Goal: Task Accomplishment & Management: Complete application form

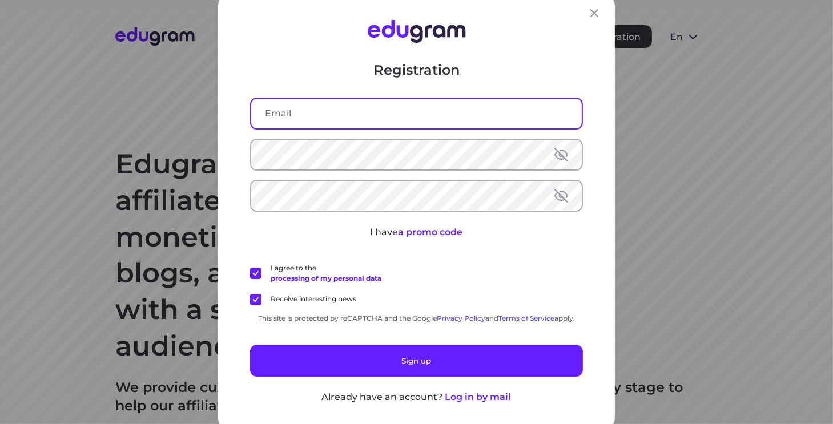
click at [323, 126] on input "text" at bounding box center [416, 114] width 331 height 30
type input "[EMAIL_ADDRESS][DOMAIN_NAME]"
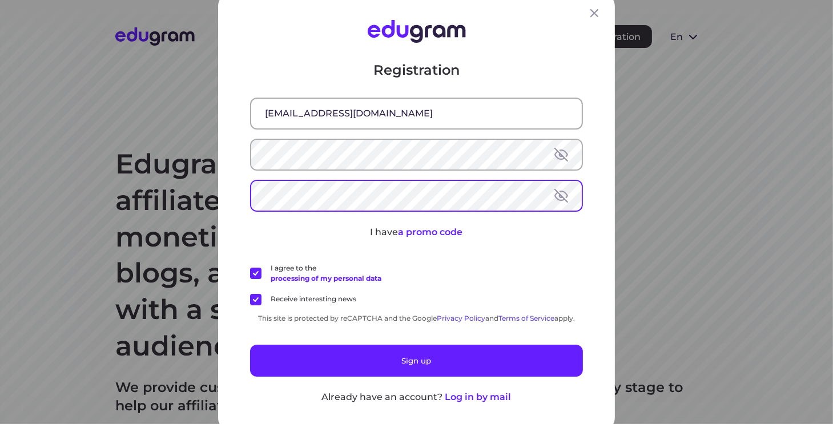
scroll to position [7, 0]
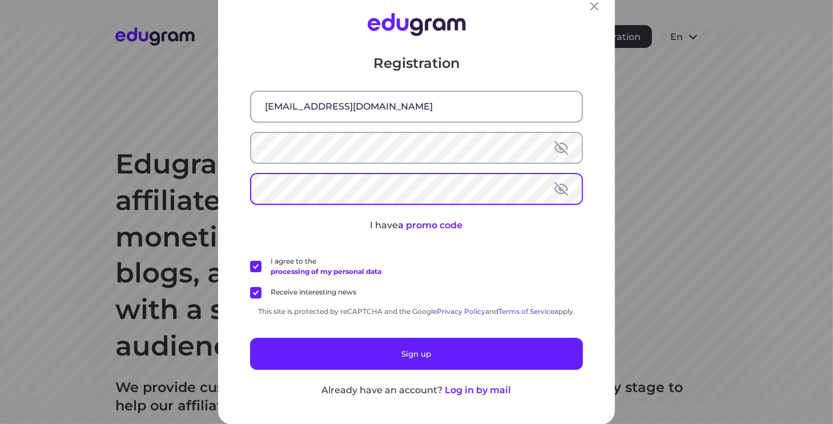
click at [559, 150] on button at bounding box center [562, 148] width 14 height 14
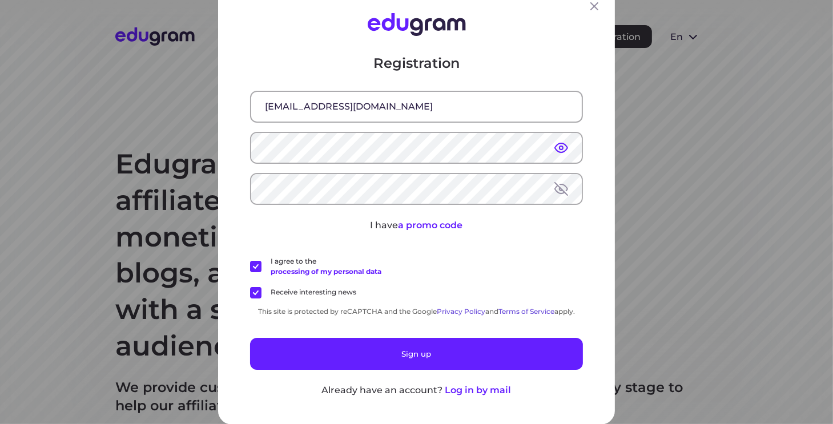
click at [560, 187] on button at bounding box center [562, 189] width 14 height 14
click at [254, 291] on label "Receive interesting news" at bounding box center [303, 292] width 106 height 11
click at [0, 0] on input "Receive interesting news" at bounding box center [0, 0] width 0 height 0
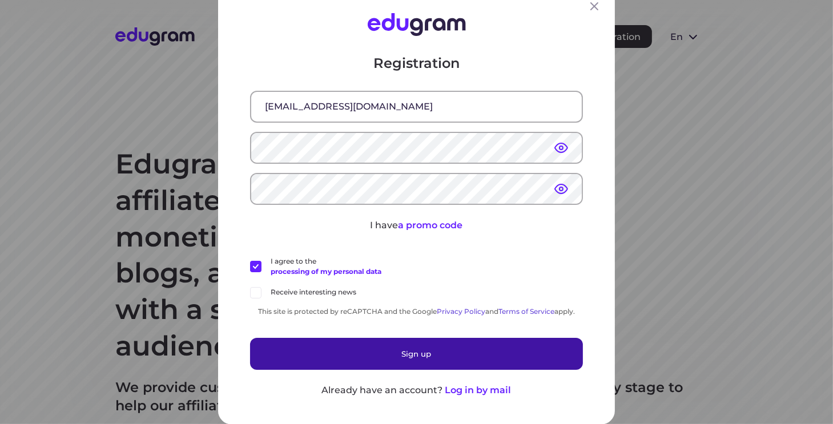
click at [412, 358] on button "Sign up" at bounding box center [416, 354] width 333 height 32
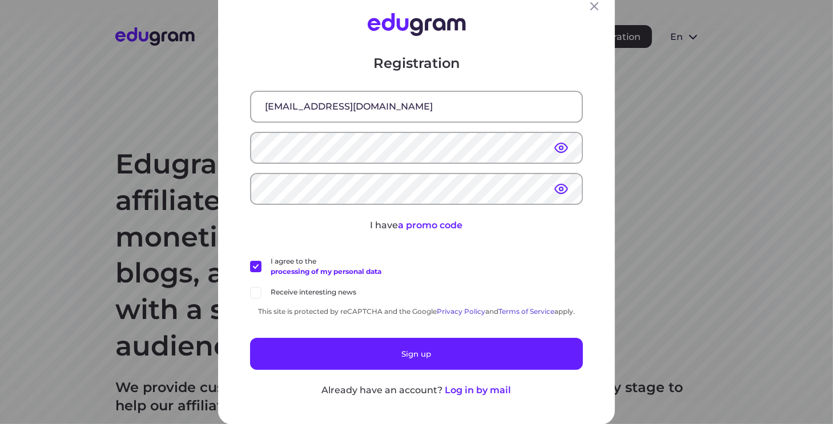
scroll to position [0, 0]
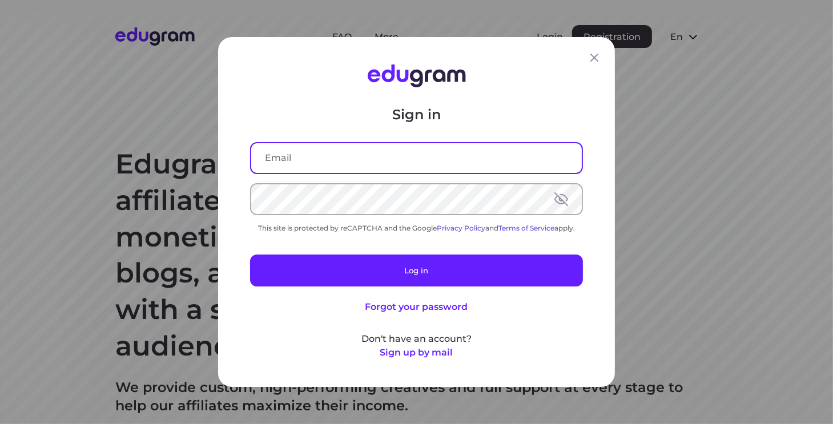
click at [370, 163] on input "text" at bounding box center [416, 158] width 331 height 30
type input "[EMAIL_ADDRESS][DOMAIN_NAME]"
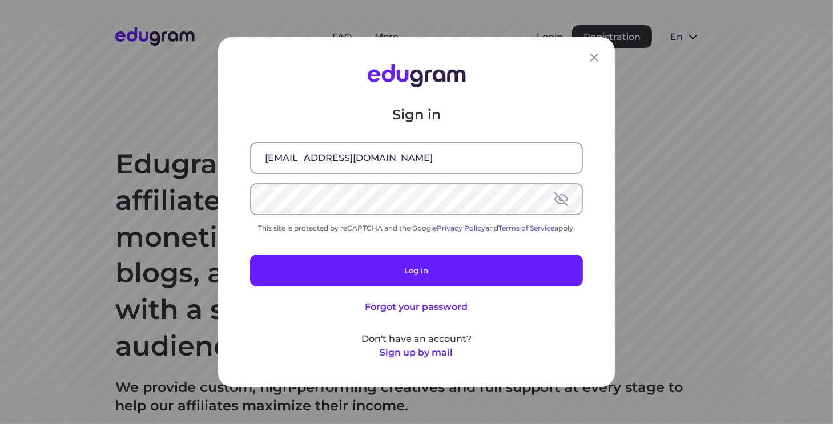
click at [556, 200] on button at bounding box center [562, 199] width 14 height 14
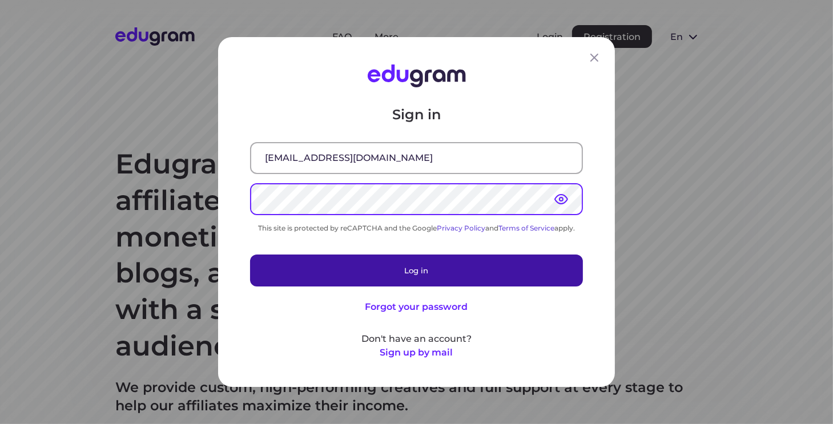
click at [481, 262] on button "Log in" at bounding box center [416, 271] width 333 height 32
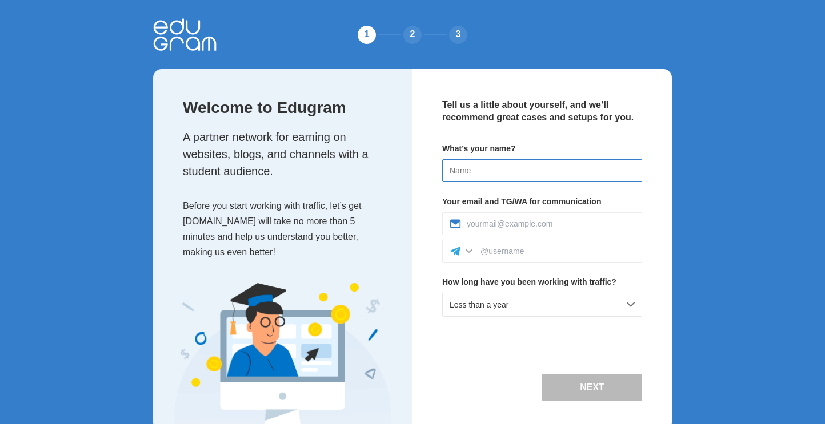
click at [532, 172] on input at bounding box center [542, 170] width 200 height 23
type input "Maksym"
type input "gladkyi.max@gmail.com"
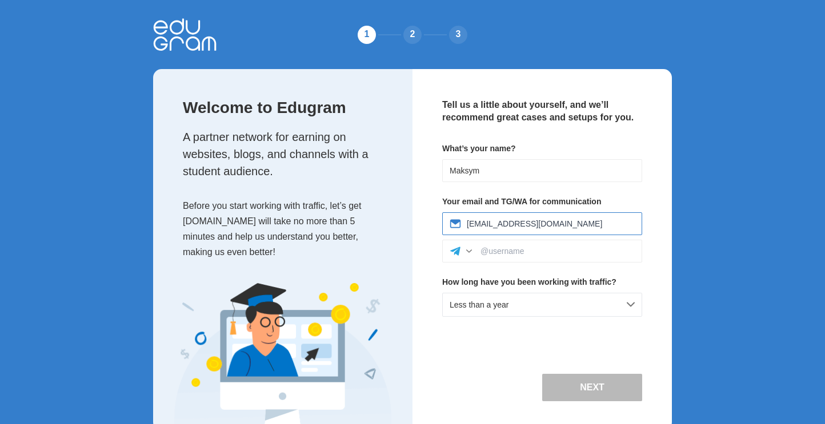
drag, startPoint x: 567, startPoint y: 224, endPoint x: 433, endPoint y: 240, distance: 134.0
click at [433, 238] on div "Tell us a little about yourself, and we’ll recommend great cases and setups for…" at bounding box center [541, 250] width 259 height 362
drag, startPoint x: 502, startPoint y: 223, endPoint x: 480, endPoint y: 230, distance: 23.3
click at [480, 230] on div at bounding box center [542, 223] width 200 height 23
click at [480, 225] on input at bounding box center [551, 223] width 168 height 9
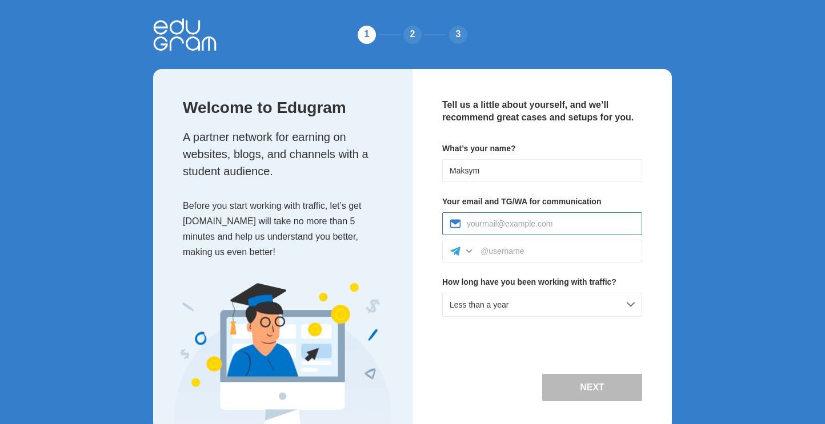
click at [480, 225] on input at bounding box center [551, 223] width 168 height 9
type input "gladkyi.max@gmail.com"
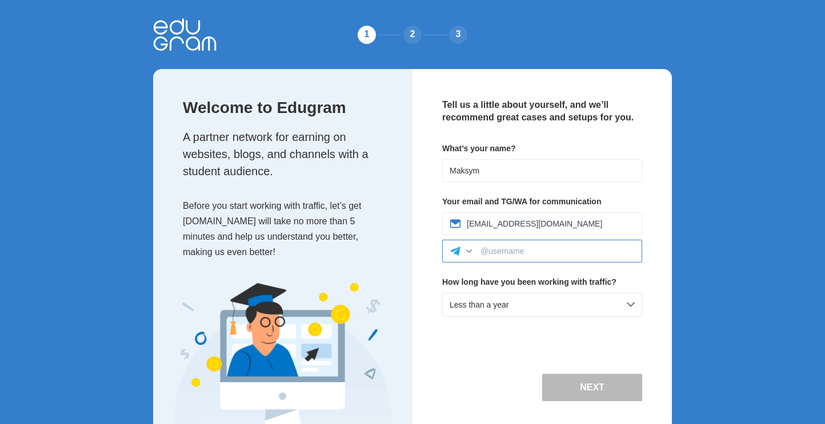
click at [528, 253] on input at bounding box center [557, 251] width 154 height 9
click at [528, 252] on input at bounding box center [557, 251] width 154 height 9
click at [527, 253] on input at bounding box center [557, 251] width 154 height 9
drag, startPoint x: 468, startPoint y: 227, endPoint x: 483, endPoint y: 226, distance: 14.3
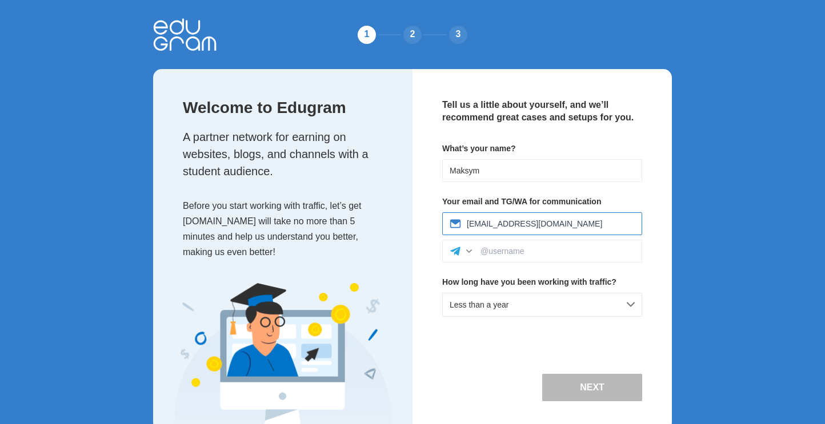
click at [484, 226] on input "gladkyi.max@gmail.com" at bounding box center [551, 223] width 168 height 9
drag, startPoint x: 467, startPoint y: 223, endPoint x: 509, endPoint y: 226, distance: 41.8
click at [509, 226] on input "gladkyi.max@gmail.com" at bounding box center [551, 223] width 168 height 9
paste input "gladkyi.max"
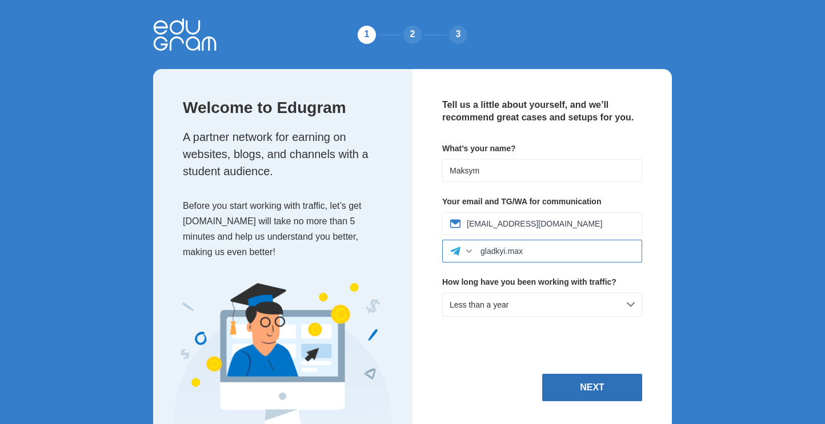
type input "gladkyi.max"
click at [576, 386] on button "Next" at bounding box center [592, 387] width 100 height 27
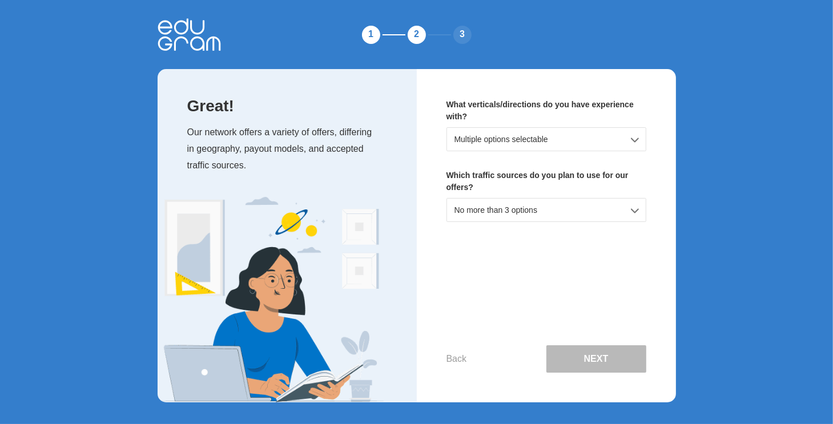
click at [635, 142] on div "Multiple options selectable" at bounding box center [547, 139] width 200 height 24
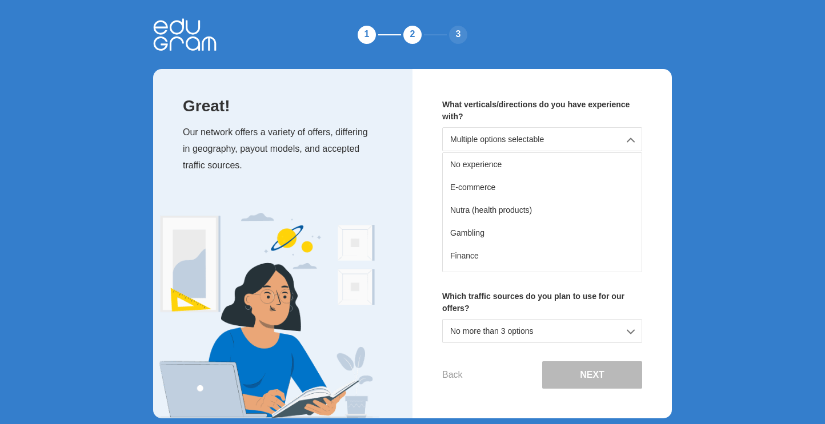
click at [635, 141] on div "Multiple options selectable" at bounding box center [542, 139] width 200 height 24
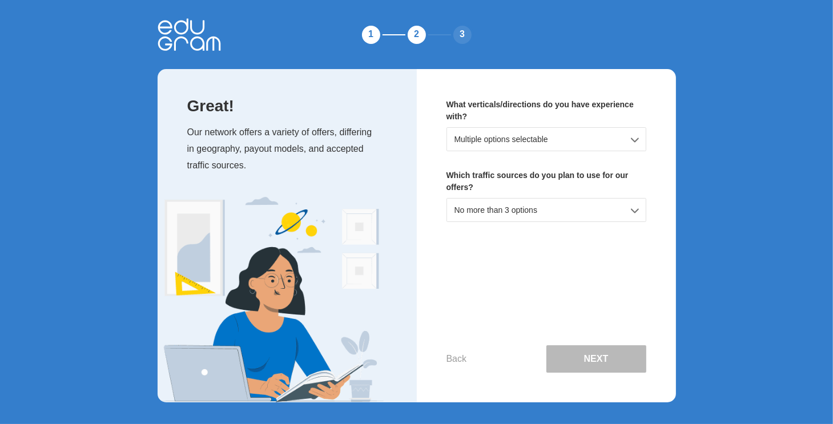
click at [635, 141] on div "Multiple options selectable" at bounding box center [547, 139] width 200 height 24
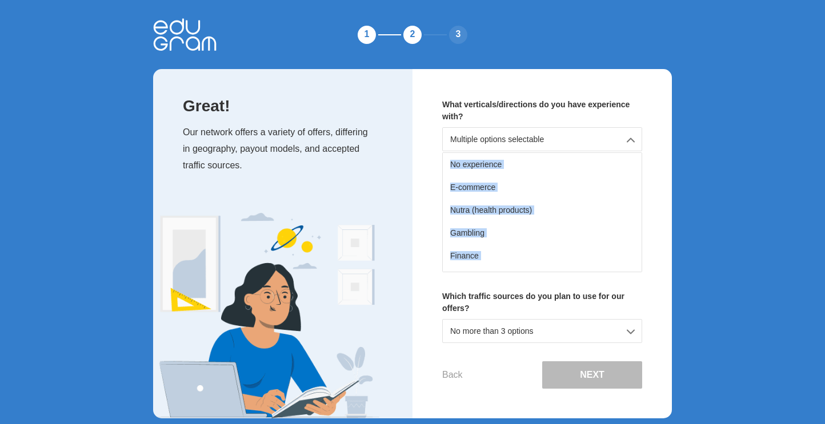
click at [635, 141] on div "Multiple options selectable No experience E-commerce Nutra (health products) Ga…" at bounding box center [542, 199] width 200 height 145
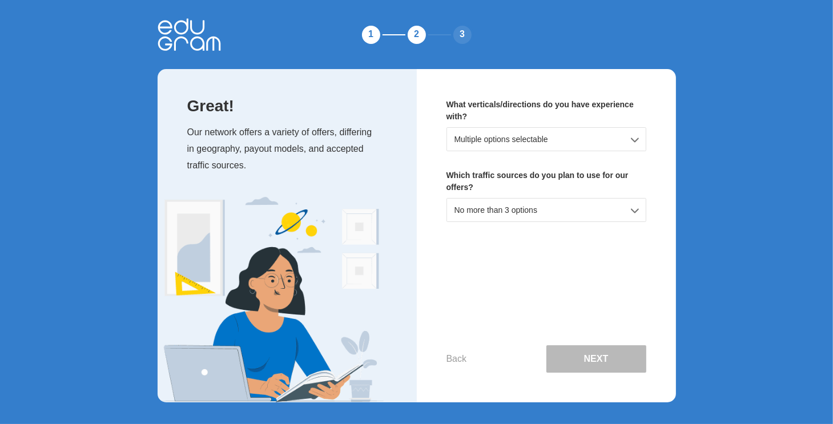
click at [638, 211] on div "No more than 3 options" at bounding box center [547, 210] width 200 height 24
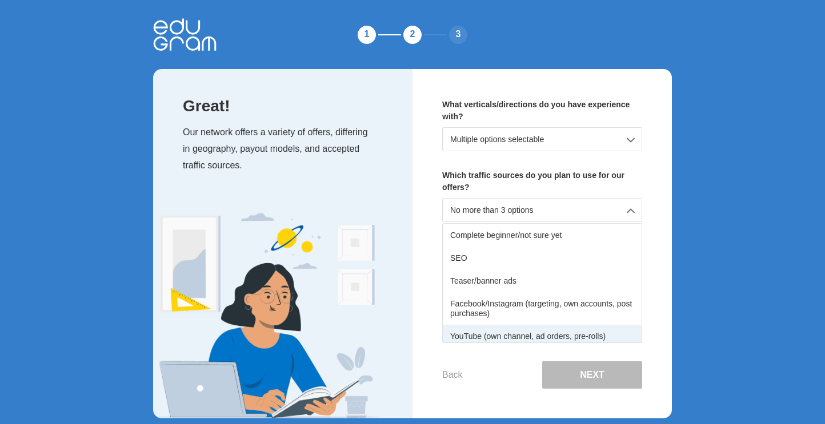
click at [551, 327] on div "YouTube (own channel, ad orders, pre-rolls)" at bounding box center [542, 336] width 199 height 23
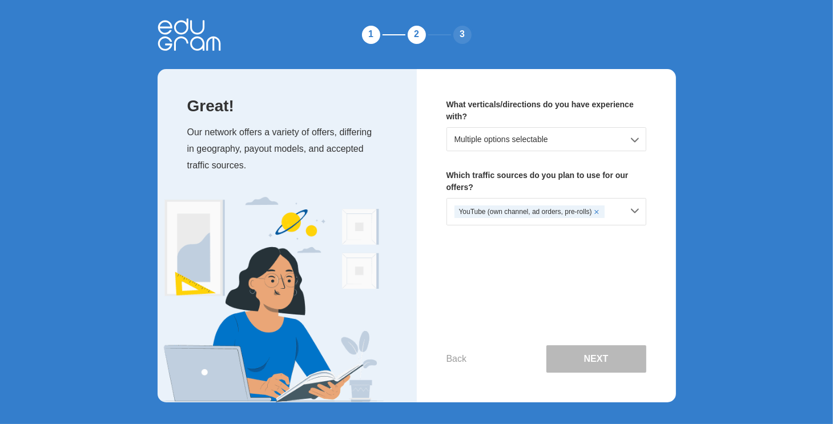
click at [636, 137] on div "Multiple options selectable" at bounding box center [547, 139] width 200 height 24
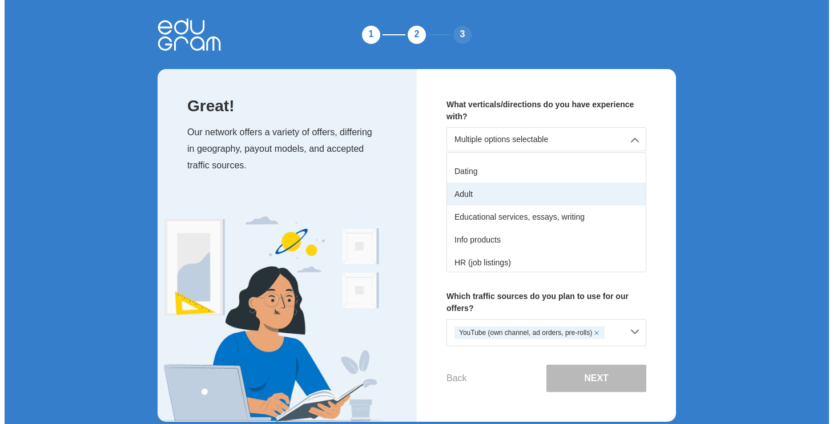
scroll to position [114, 0]
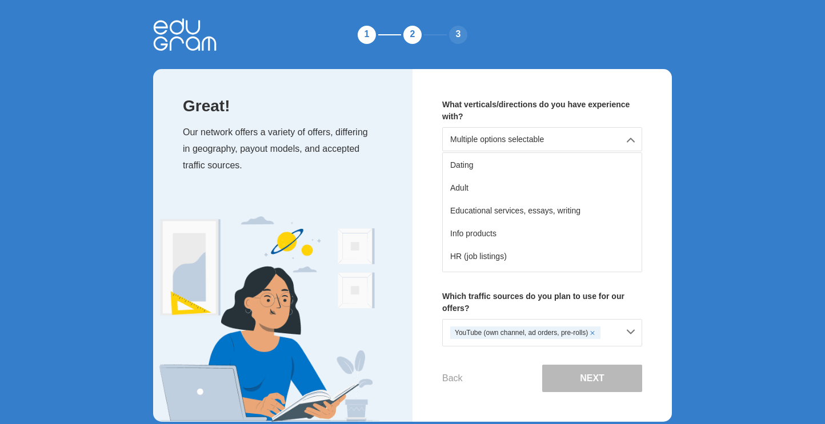
click at [496, 211] on div "Educational services, essays, writing" at bounding box center [542, 210] width 199 height 23
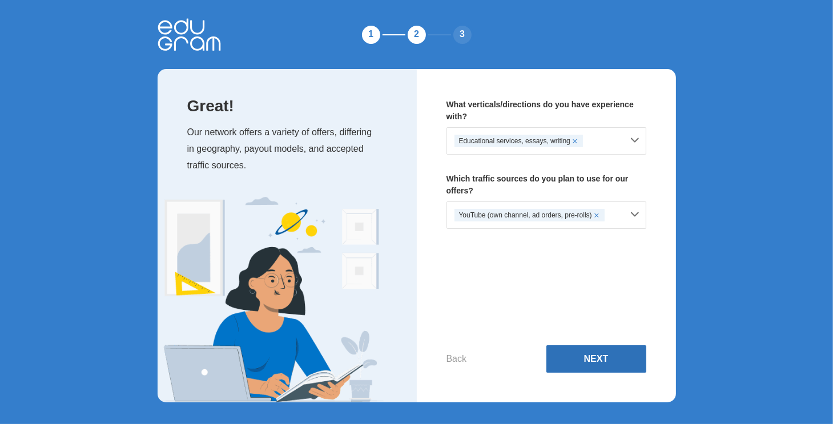
click at [618, 362] on button "Next" at bounding box center [597, 359] width 100 height 27
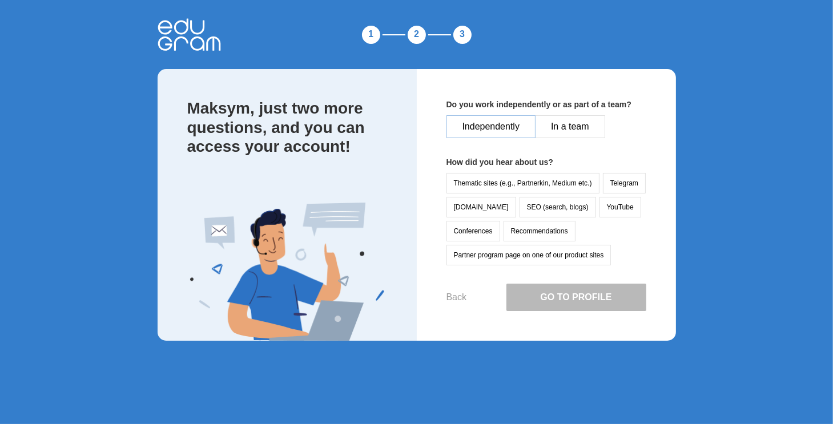
click at [494, 131] on button "Independently" at bounding box center [492, 126] width 90 height 23
click at [600, 199] on button "YouTube" at bounding box center [621, 207] width 42 height 21
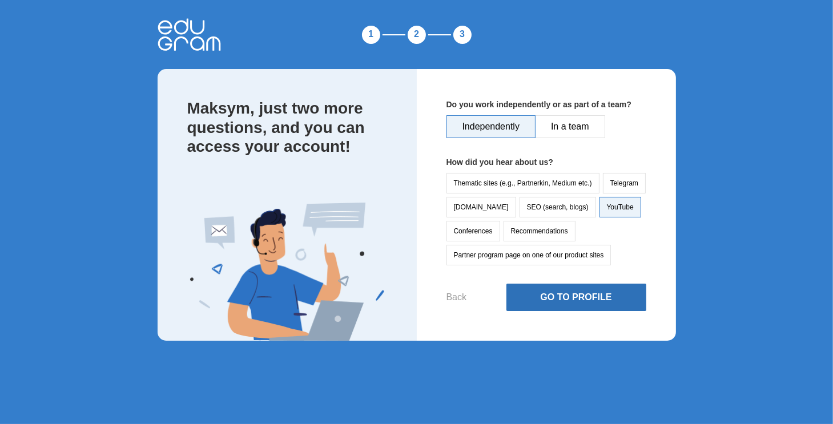
click at [581, 297] on button "Go to Profile" at bounding box center [577, 297] width 140 height 27
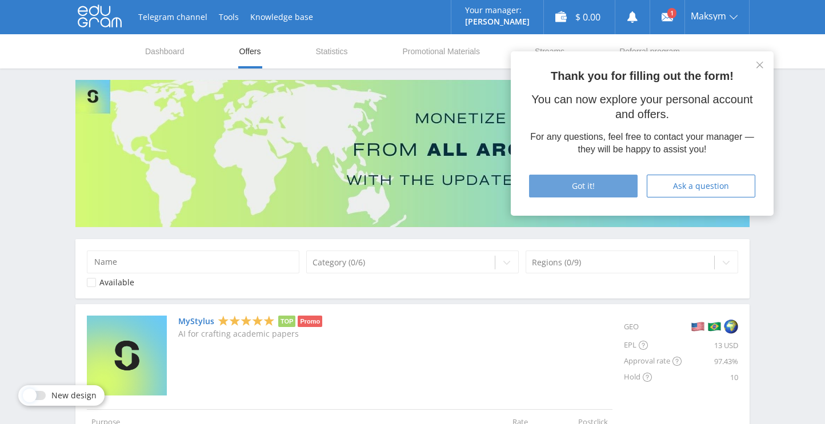
click at [594, 188] on span "Got it!" at bounding box center [583, 186] width 23 height 9
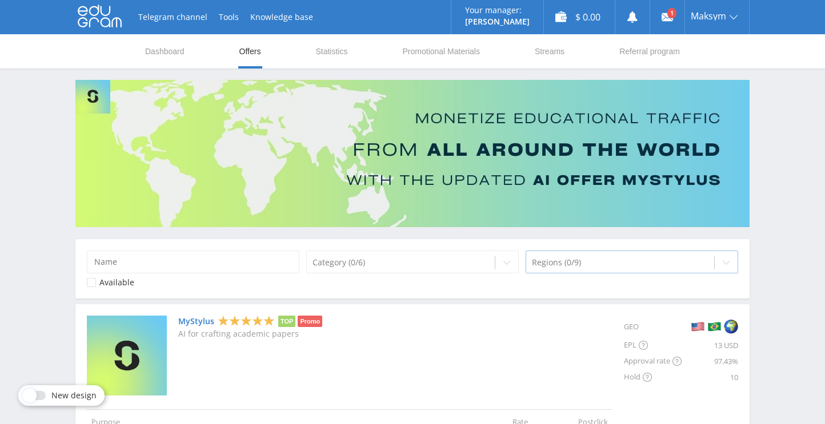
click at [724, 260] on icon at bounding box center [725, 262] width 9 height 9
click at [723, 259] on icon at bounding box center [725, 262] width 9 height 9
click at [139, 266] on input at bounding box center [193, 262] width 212 height 23
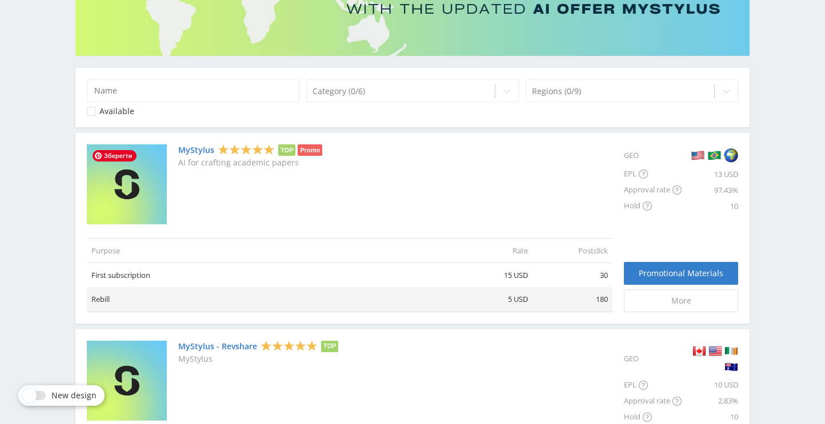
click at [154, 187] on img at bounding box center [127, 184] width 80 height 80
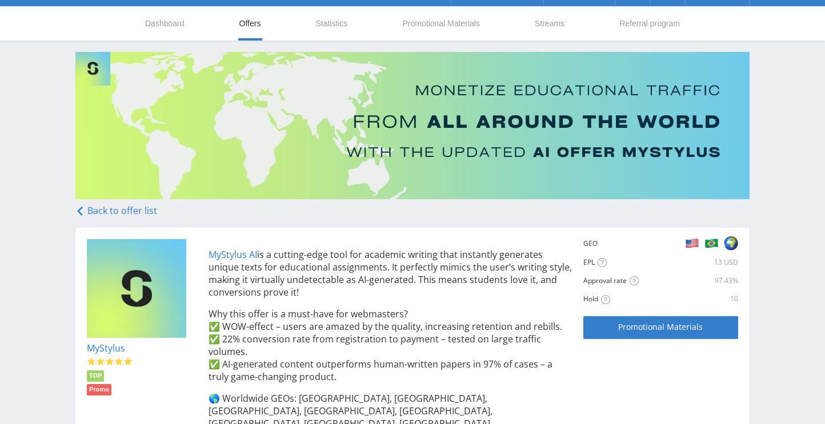
scroll to position [85, 0]
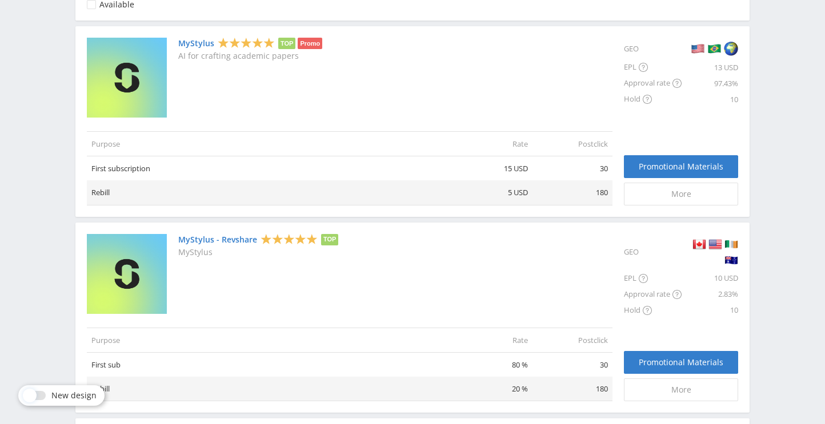
scroll to position [286, 0]
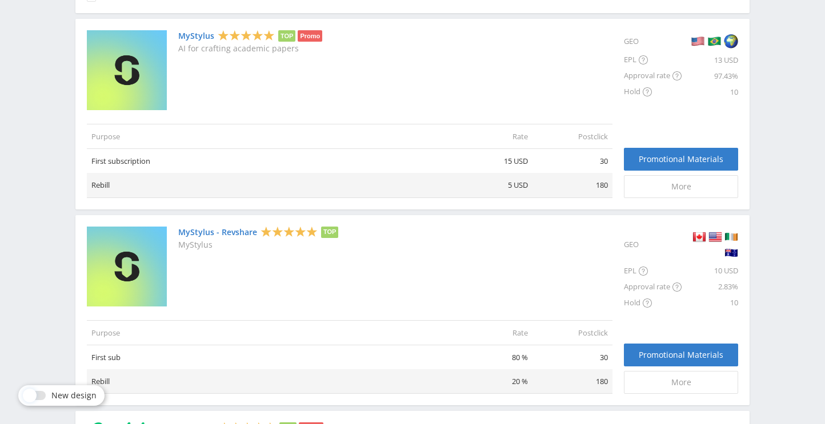
click at [237, 229] on link "MyStylus - Revshare" at bounding box center [217, 232] width 79 height 9
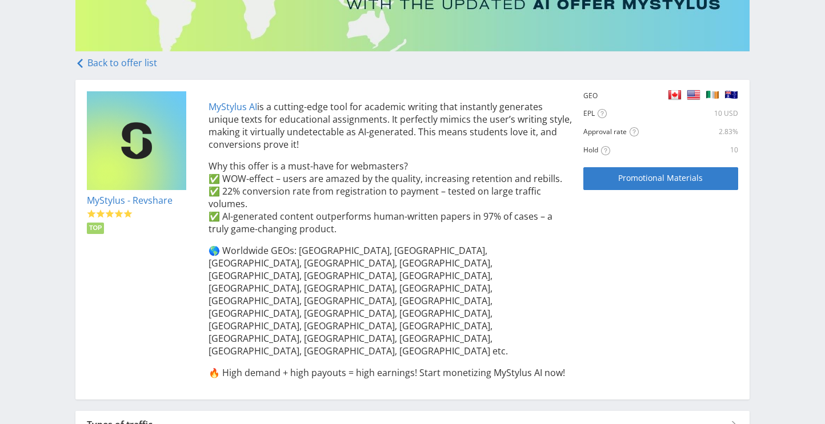
scroll to position [171, 0]
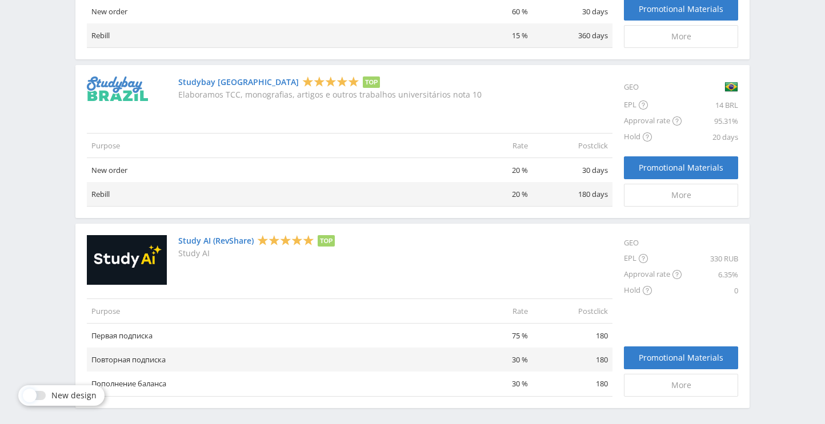
scroll to position [831, 0]
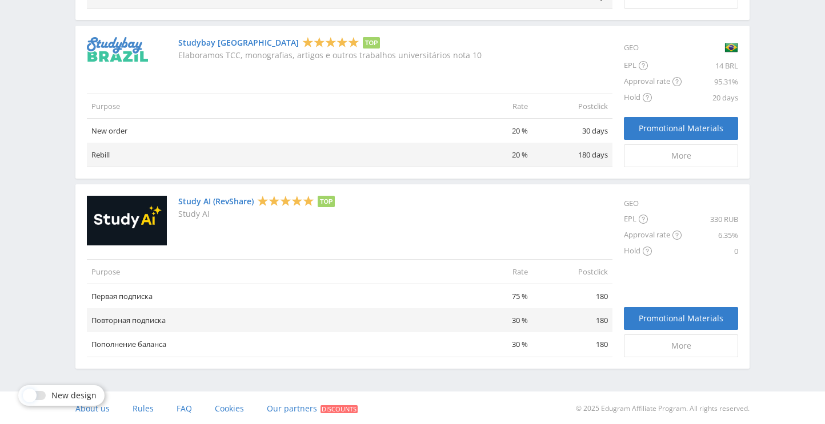
click at [237, 199] on link "Study AI (RevShare)" at bounding box center [215, 201] width 75 height 9
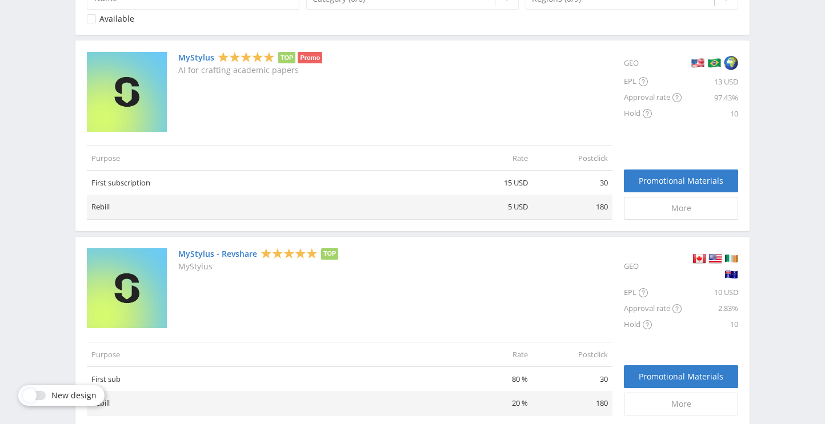
scroll to position [171, 0]
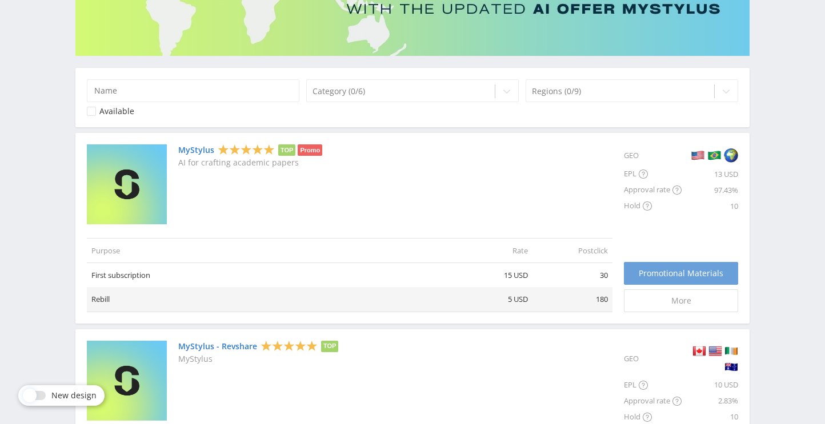
click at [680, 269] on span "Promotional Materials" at bounding box center [681, 273] width 85 height 9
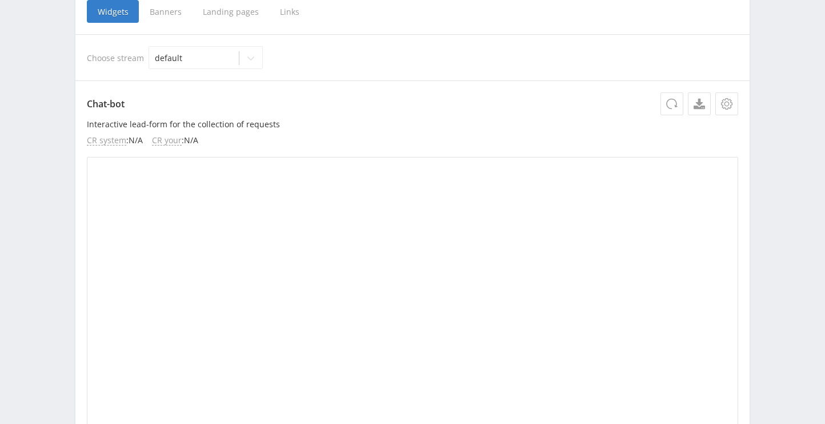
scroll to position [114, 0]
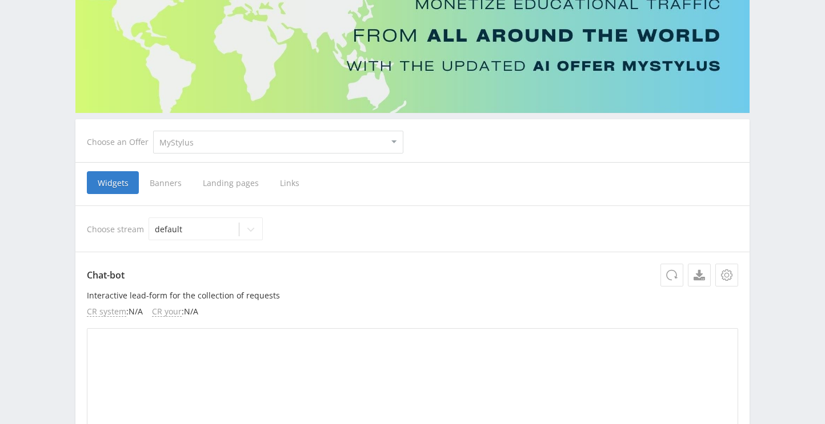
click at [291, 180] on span "Links" at bounding box center [289, 182] width 41 height 23
click at [0, 0] on input "Links" at bounding box center [0, 0] width 0 height 0
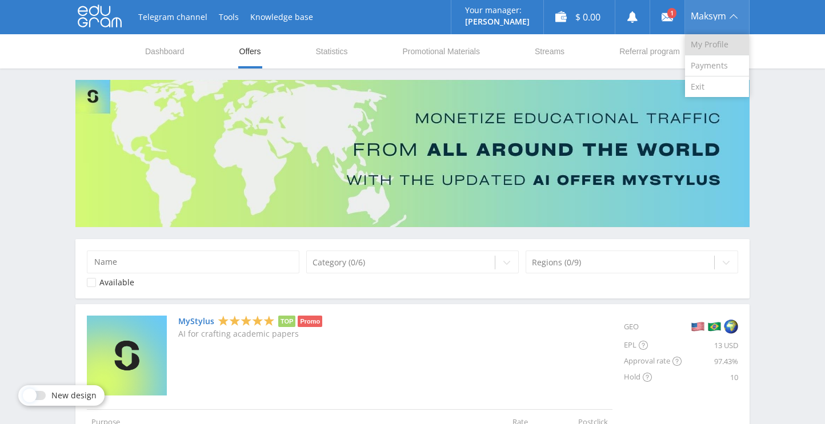
click at [704, 43] on link "My Profile" at bounding box center [717, 44] width 64 height 21
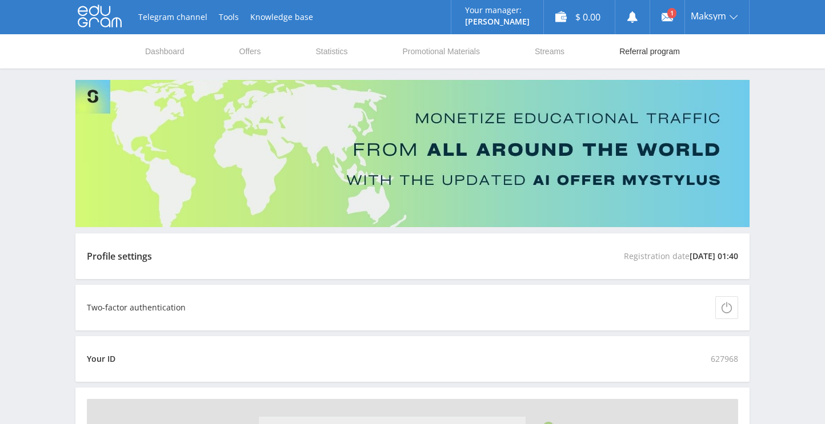
click at [636, 49] on link "Referral program" at bounding box center [649, 51] width 63 height 34
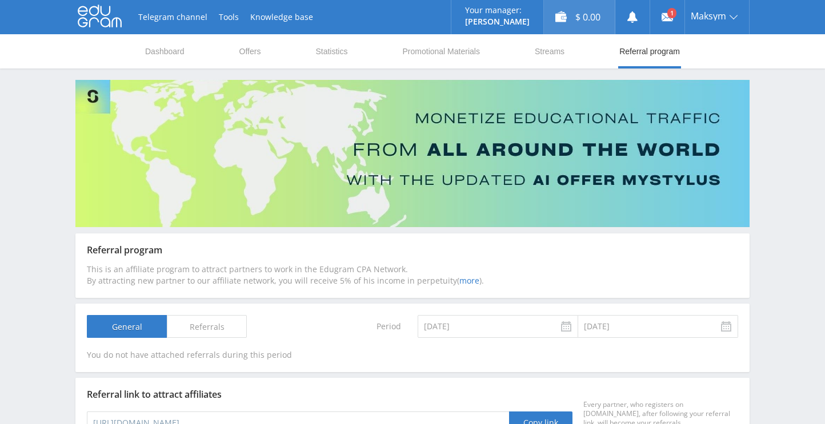
click at [575, 14] on div "$ 0.00" at bounding box center [579, 17] width 71 height 34
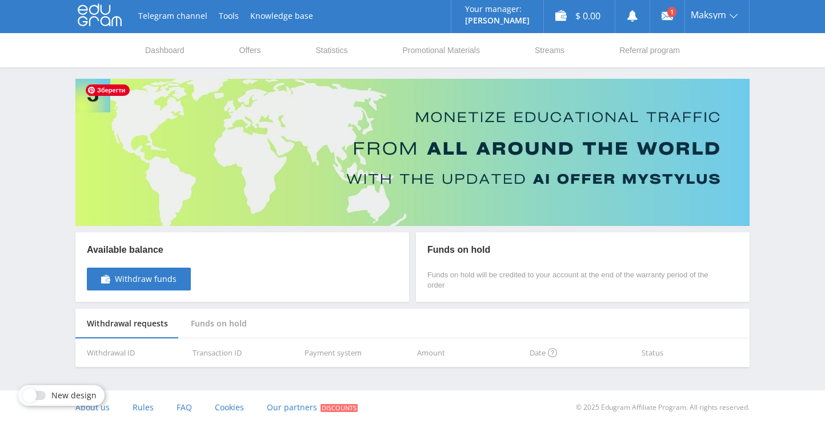
scroll to position [1, 0]
click at [114, 280] on div "Withdraw funds" at bounding box center [138, 279] width 75 height 9
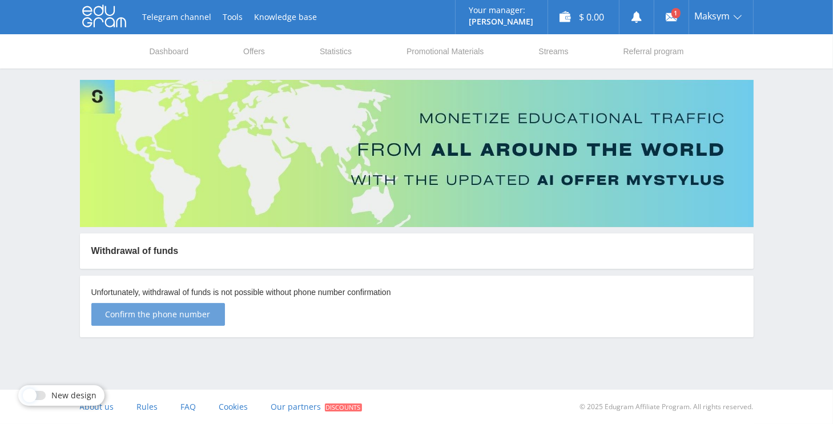
click at [166, 322] on button "Confirm the phone number" at bounding box center [158, 314] width 134 height 23
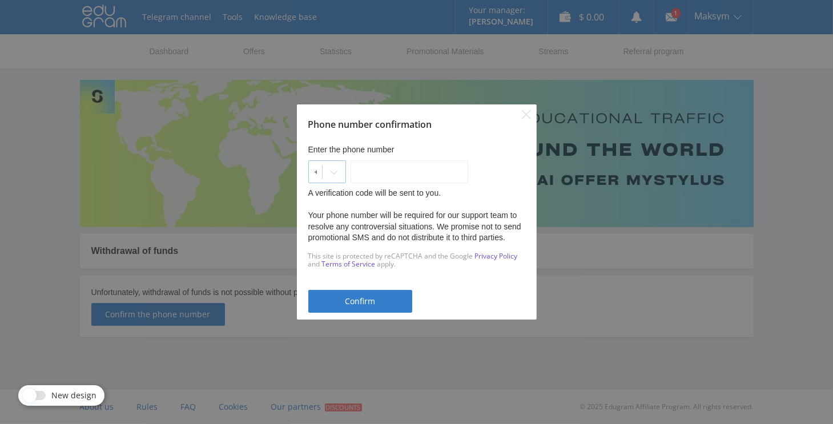
click at [339, 172] on icon at bounding box center [334, 172] width 9 height 9
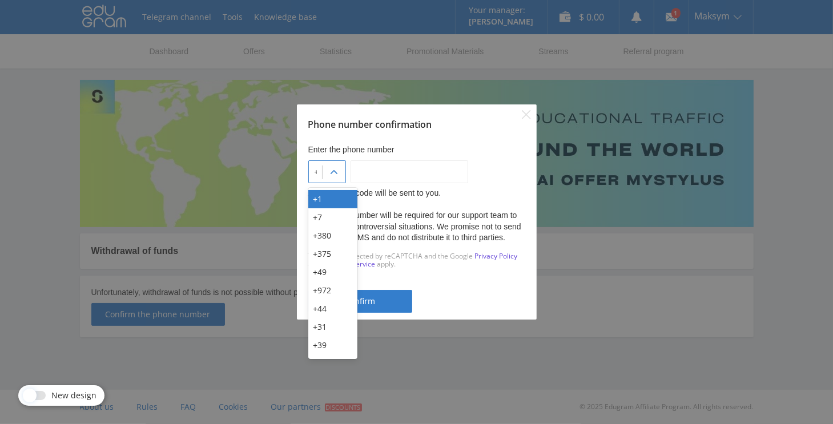
click at [343, 236] on div "+380" at bounding box center [332, 236] width 49 height 18
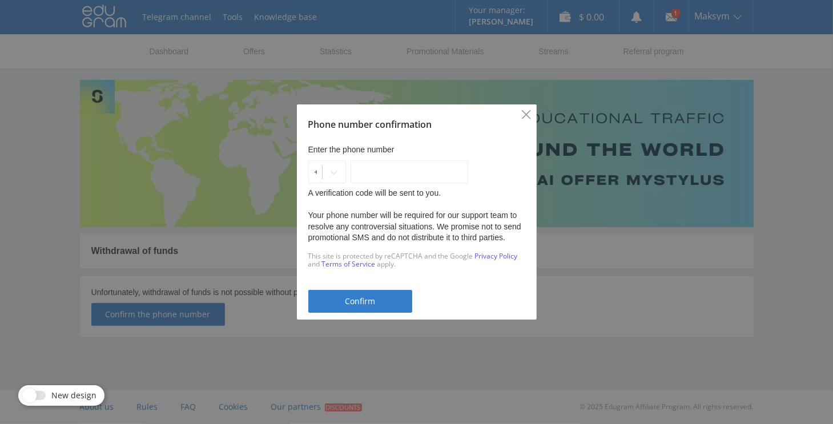
click at [522, 114] on icon "Close" at bounding box center [526, 114] width 9 height 9
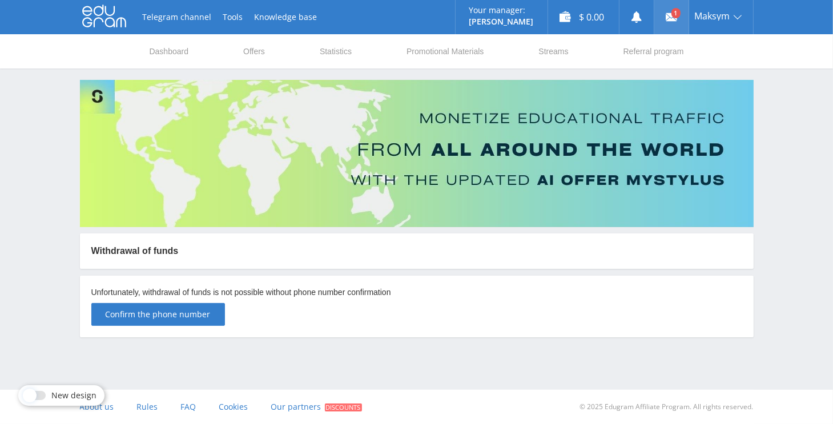
click at [667, 19] on icon at bounding box center [671, 16] width 11 height 11
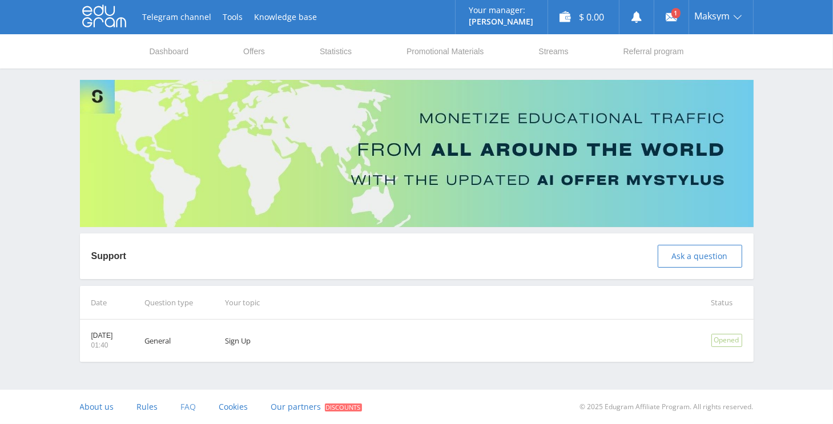
click at [185, 406] on span "FAQ" at bounding box center [188, 407] width 15 height 11
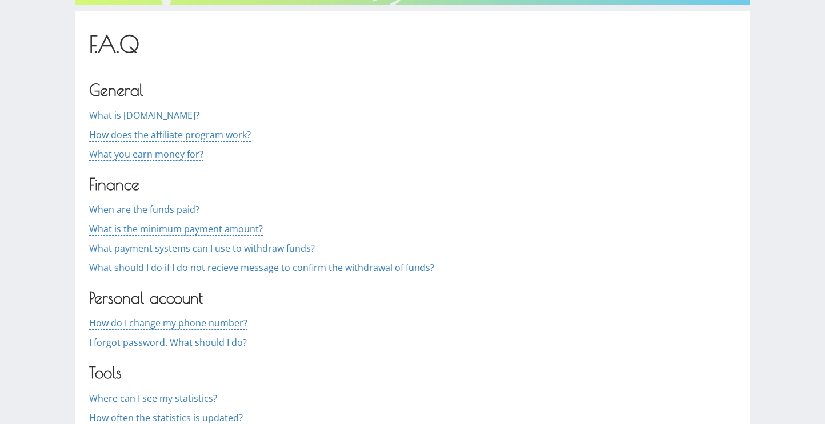
scroll to position [228, 0]
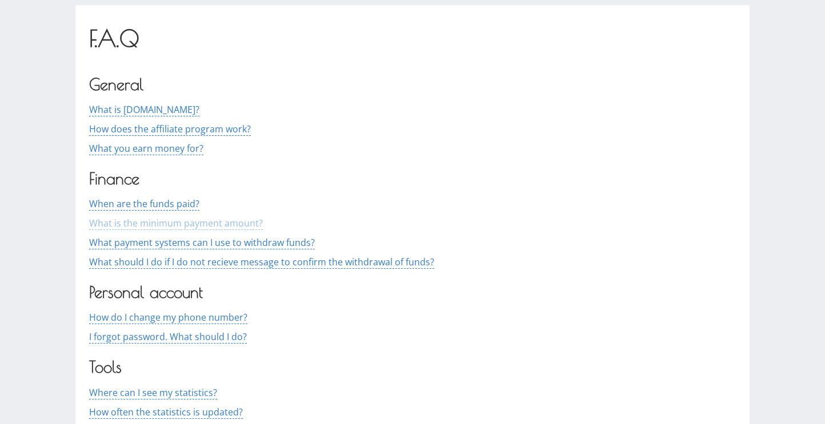
click at [147, 223] on span "What is the minimum payment amount?" at bounding box center [176, 223] width 174 height 13
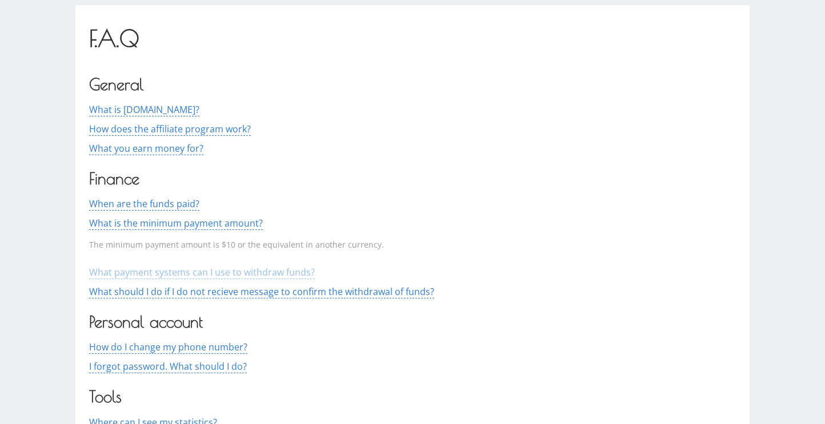
click at [206, 275] on span "What payment systems can I use to withdraw funds?" at bounding box center [202, 272] width 226 height 13
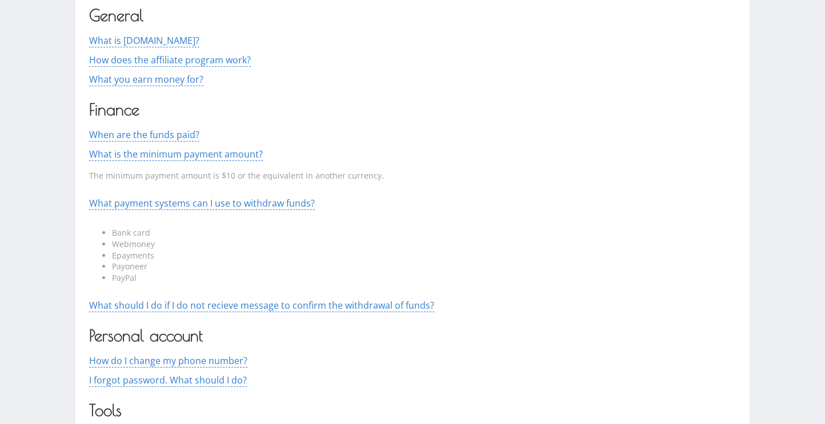
scroll to position [343, 0]
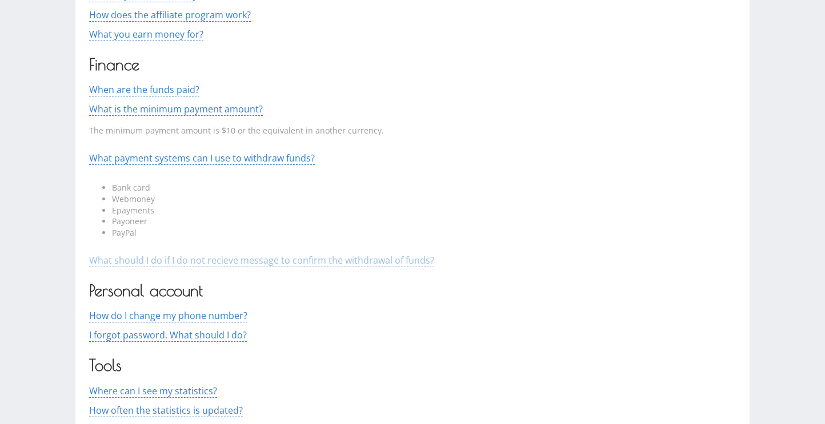
click at [319, 258] on span "What should I do if I do not recieve message to confirm the withdrawal of funds?" at bounding box center [261, 260] width 345 height 13
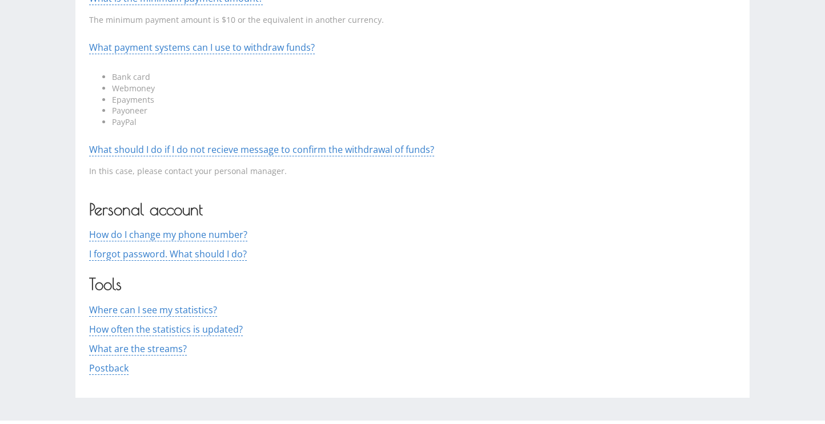
scroll to position [457, 0]
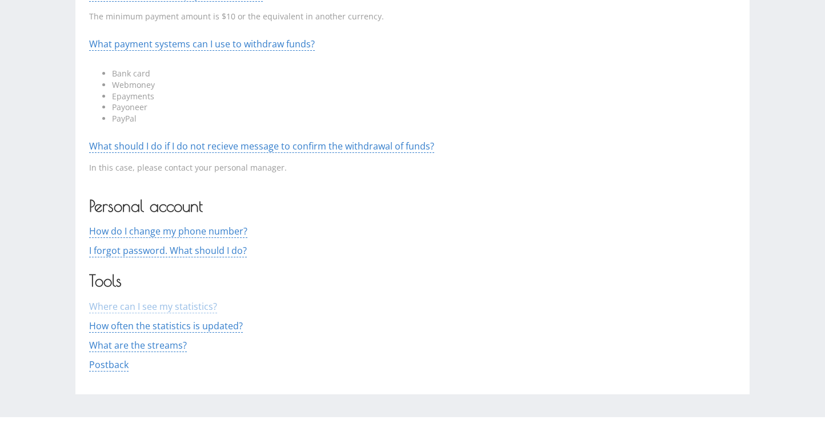
click at [191, 307] on span "Where can I see my statistics?" at bounding box center [153, 306] width 128 height 13
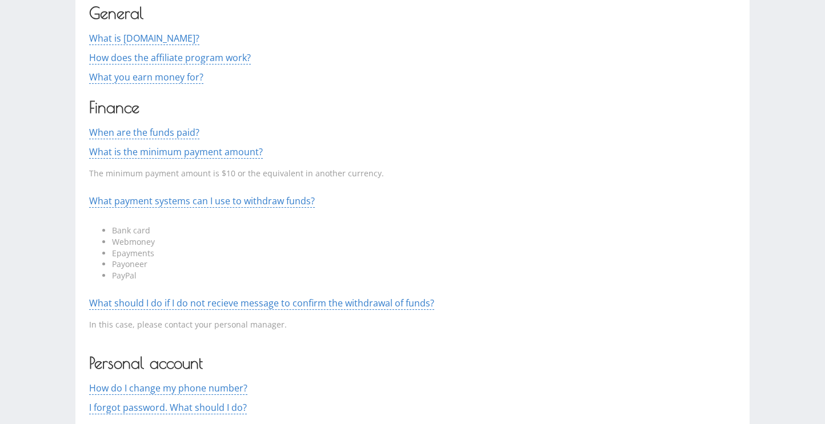
scroll to position [228, 0]
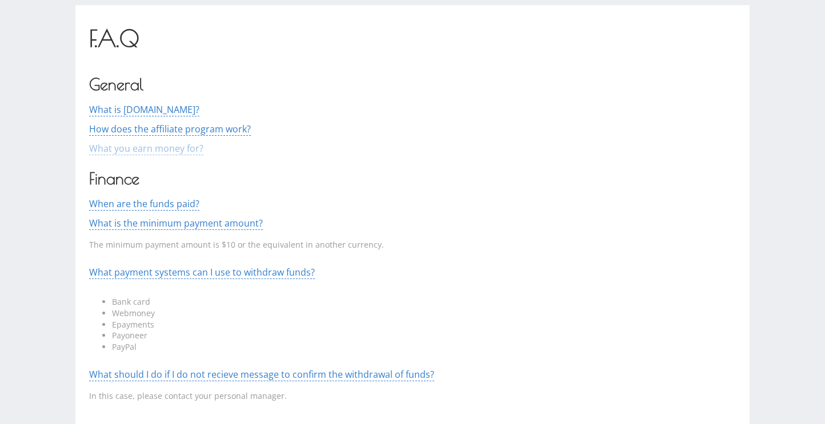
click at [160, 149] on span "What you earn money for?" at bounding box center [146, 148] width 114 height 13
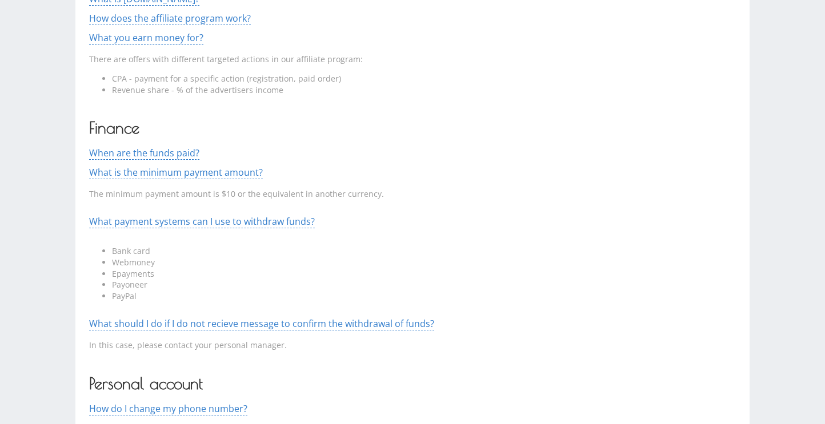
scroll to position [343, 0]
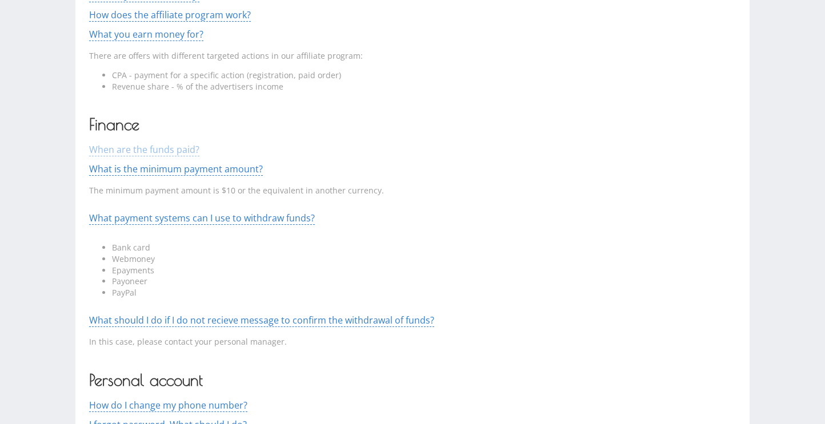
click at [160, 148] on span "When are the funds paid?" at bounding box center [144, 149] width 110 height 13
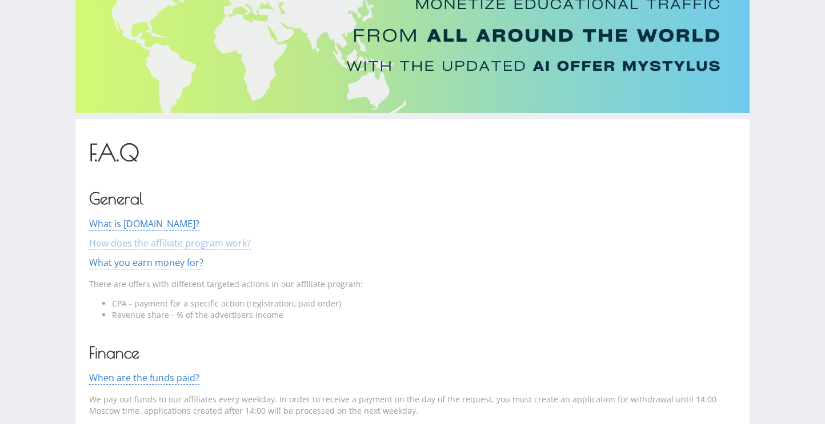
scroll to position [0, 0]
